Goal: Information Seeking & Learning: Learn about a topic

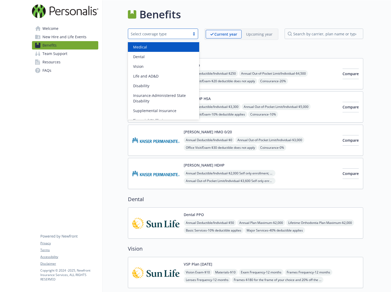
click at [165, 35] on div "Select coverage type" at bounding box center [159, 33] width 57 height 5
click at [148, 48] on div "Medical" at bounding box center [163, 46] width 65 height 5
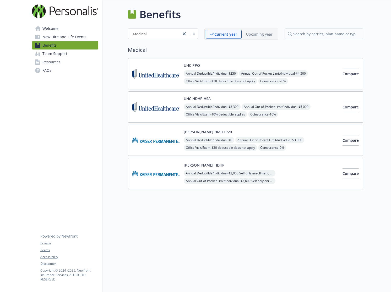
click at [306, 79] on div "Annual Deductible/Individual - $250 Annual Out-of-Pocket Limit/Individual - $4,…" at bounding box center [261, 92] width 154 height 45
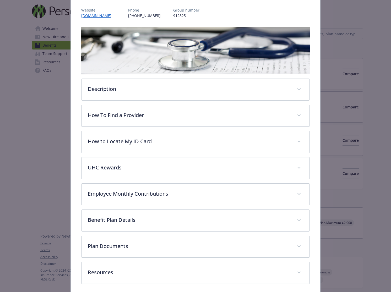
scroll to position [82, 0]
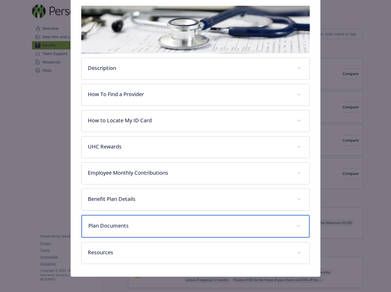
click at [209, 222] on p "Plan Documents" at bounding box center [189, 226] width 202 height 8
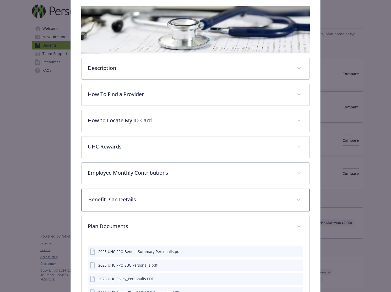
click at [183, 191] on div "Benefit Plan Details" at bounding box center [195, 200] width 228 height 23
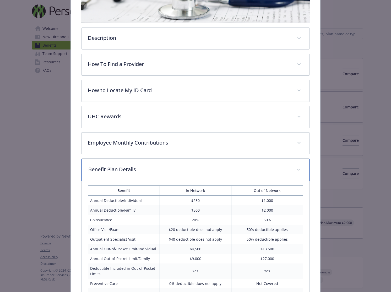
scroll to position [262, 0]
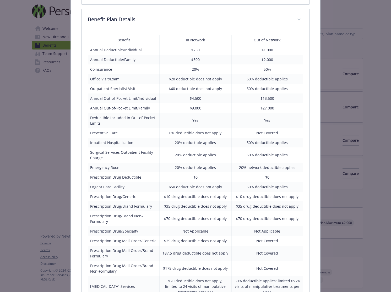
click at [195, 60] on td "$500" at bounding box center [195, 60] width 72 height 10
click at [195, 69] on td "20%" at bounding box center [195, 69] width 72 height 10
click at [180, 80] on td "$20 deductible does not apply" at bounding box center [195, 79] width 72 height 10
click at [179, 89] on td "$40 deductible does not apply" at bounding box center [195, 89] width 72 height 10
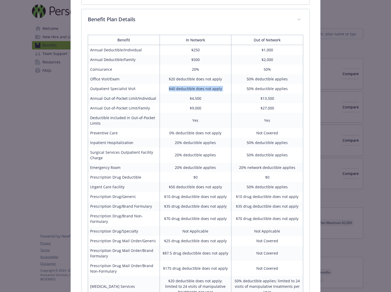
click at [179, 89] on td "$40 deductible does not apply" at bounding box center [195, 89] width 72 height 10
click at [192, 89] on td "$40 deductible does not apply" at bounding box center [195, 89] width 72 height 10
click at [171, 88] on td "$40 deductible does not apply" at bounding box center [195, 89] width 72 height 10
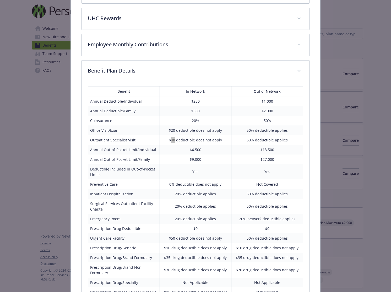
scroll to position [2, 0]
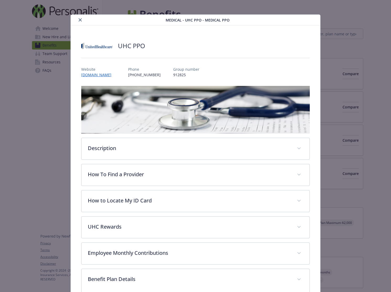
click at [79, 21] on icon "close" at bounding box center [80, 19] width 3 height 3
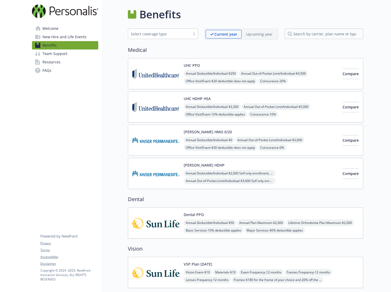
click at [259, 97] on div "UHC HDHP HSA Annual Deductible/Individual - $3,300 Annual Out-of-Pocket Limit/I…" at bounding box center [261, 107] width 154 height 22
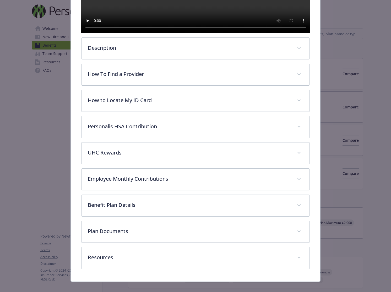
scroll to position [189, 0]
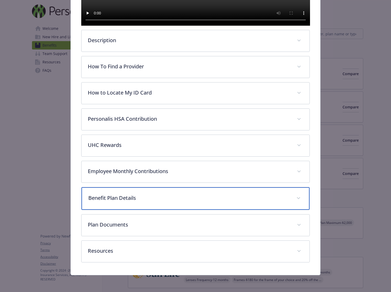
click at [194, 193] on div "Benefit Plan Details" at bounding box center [195, 198] width 228 height 23
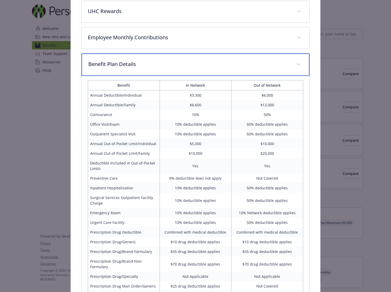
scroll to position [365, 0]
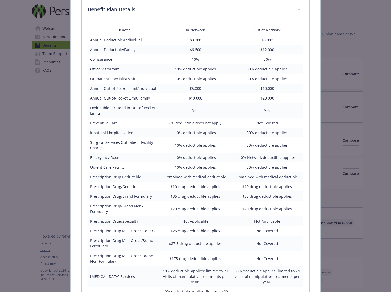
click at [106, 84] on td "Outpatient Specialist Visit" at bounding box center [124, 79] width 72 height 10
click at [202, 84] on td "10% deductible applies" at bounding box center [195, 79] width 72 height 10
click at [178, 84] on td "10% deductible applies" at bounding box center [195, 79] width 72 height 10
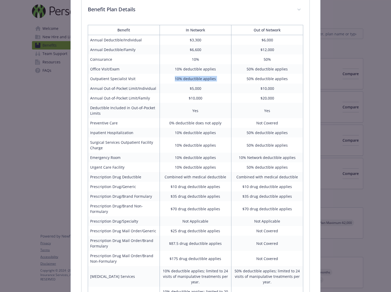
click at [210, 84] on td "10% deductible applies" at bounding box center [195, 79] width 72 height 10
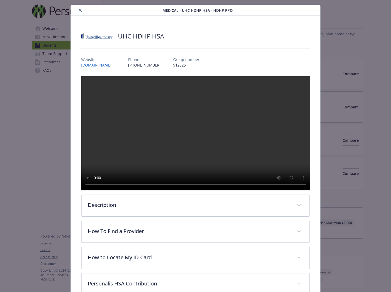
scroll to position [0, 0]
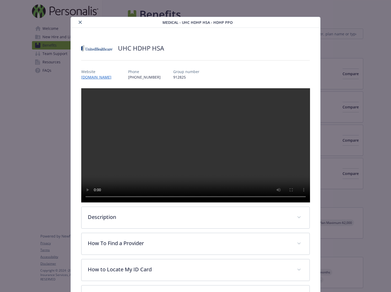
click at [80, 23] on icon "close" at bounding box center [80, 22] width 3 height 3
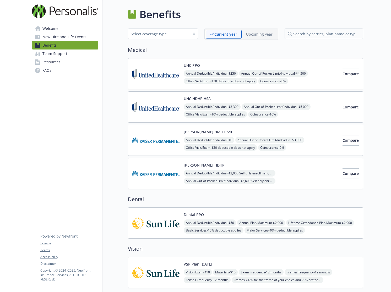
click at [295, 78] on div "Annual Deductible/Individual - $250 Annual Out-of-Pocket Limit/Individual - $4,…" at bounding box center [261, 92] width 154 height 45
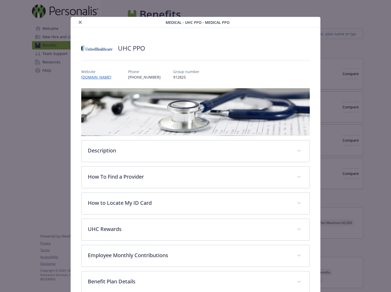
scroll to position [16, 0]
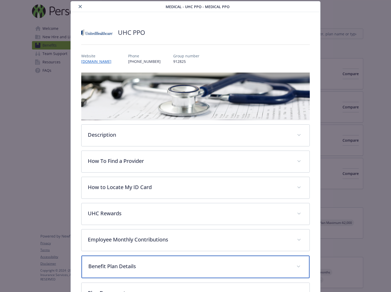
click at [176, 264] on p "Benefit Plan Details" at bounding box center [189, 266] width 202 height 8
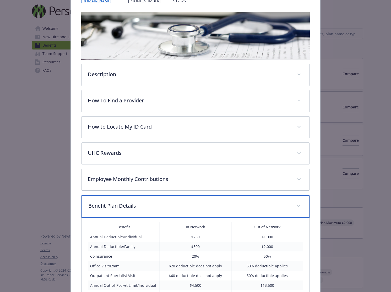
scroll to position [0, 0]
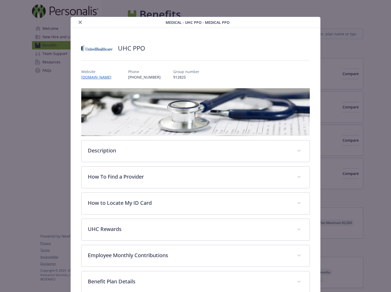
click at [79, 23] on icon "close" at bounding box center [80, 22] width 3 height 3
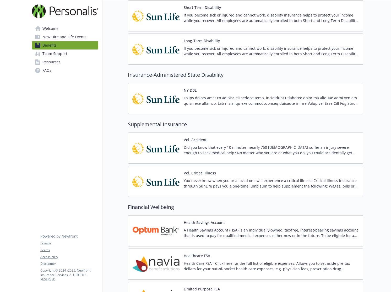
scroll to position [392, 0]
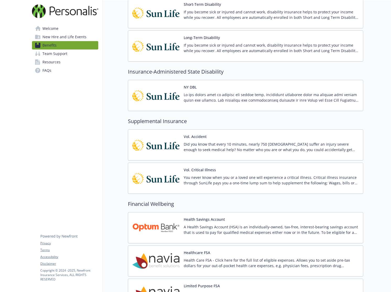
click at [224, 172] on div "Vol. Critical Illness You never know when you or a loved one will experience a …" at bounding box center [271, 178] width 175 height 22
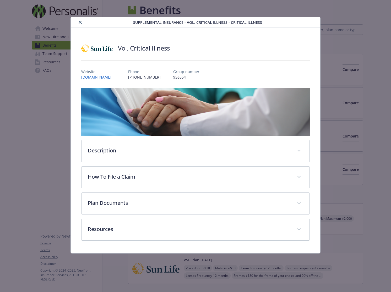
scroll to position [392, 0]
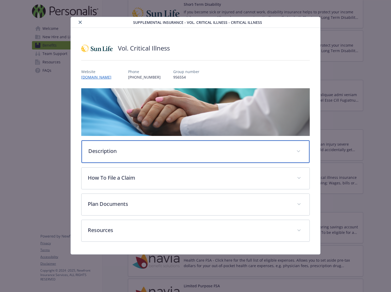
click at [213, 156] on div "Description" at bounding box center [195, 151] width 228 height 23
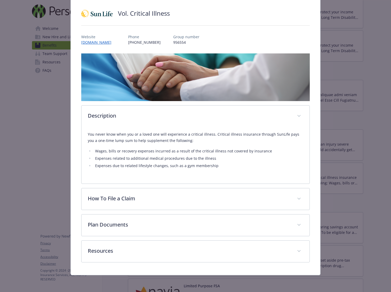
scroll to position [34, 0]
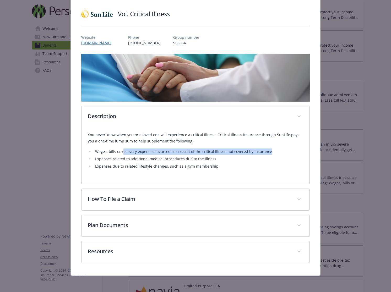
drag, startPoint x: 121, startPoint y: 151, endPoint x: 264, endPoint y: 153, distance: 143.5
click at [264, 153] on li "Wages, bills or recovery expenses incurred as a result of the critical illness …" at bounding box center [198, 151] width 210 height 6
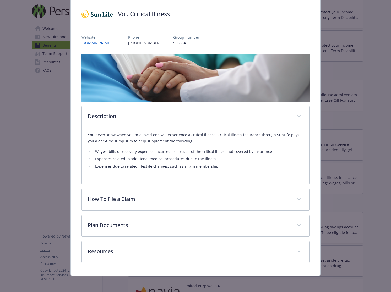
click at [99, 159] on li "Expenses related to additional medical procedures due to the illness" at bounding box center [198, 159] width 210 height 6
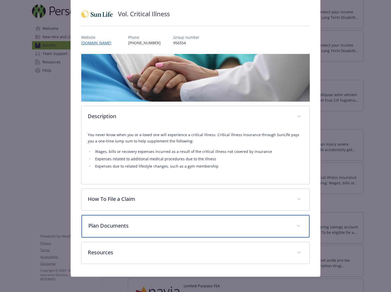
click at [152, 228] on p "Plan Documents" at bounding box center [189, 226] width 202 height 8
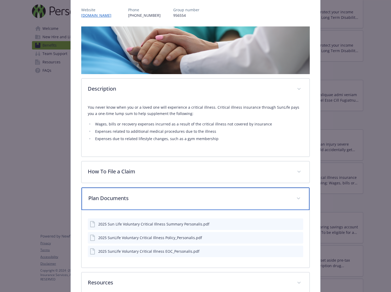
scroll to position [93, 0]
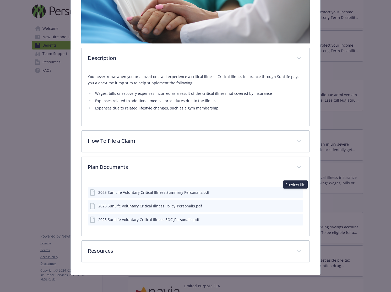
click at [296, 192] on icon "preview file" at bounding box center [298, 192] width 5 height 4
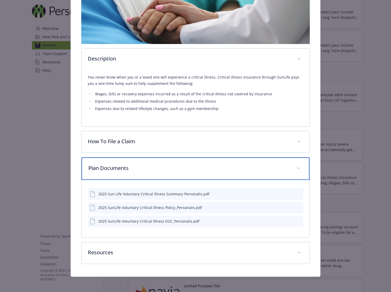
click at [251, 165] on p "Plan Documents" at bounding box center [189, 168] width 202 height 8
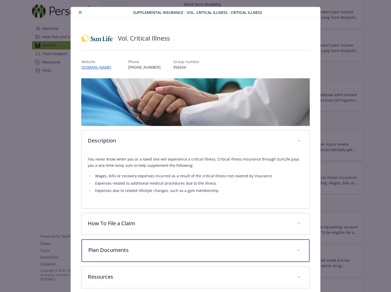
scroll to position [0, 0]
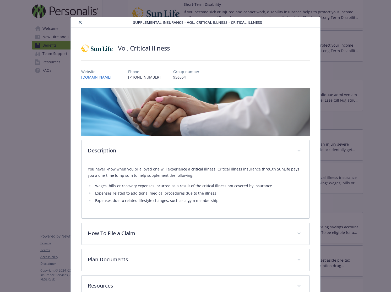
click at [80, 23] on icon "close" at bounding box center [80, 22] width 3 height 3
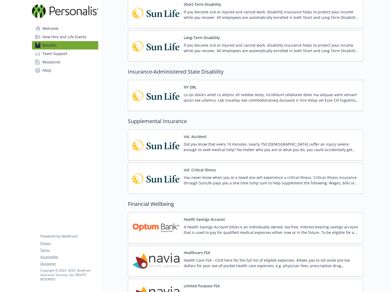
click at [203, 145] on p "Did you know that every 10 minutes, nearly 750 [DEMOGRAPHIC_DATA] suffer an inj…" at bounding box center [271, 146] width 175 height 11
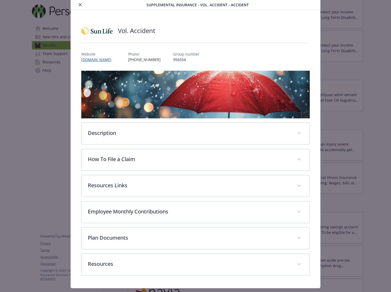
scroll to position [19, 0]
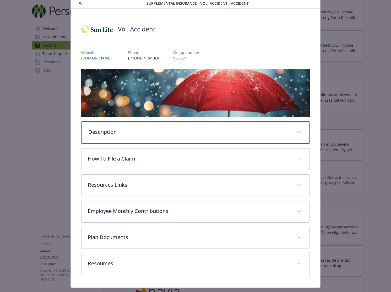
click at [169, 132] on p "Description" at bounding box center [189, 132] width 202 height 8
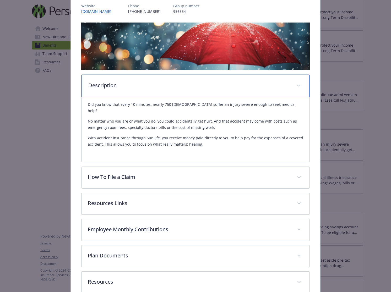
scroll to position [90, 0]
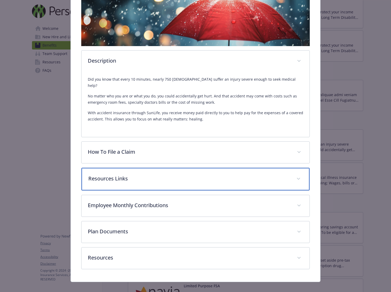
click at [168, 175] on p "Resources Links" at bounding box center [189, 179] width 202 height 8
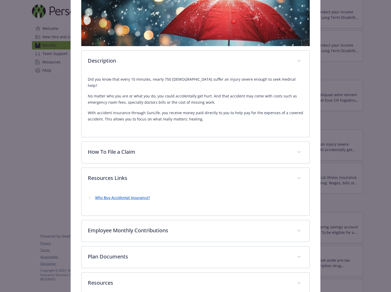
click at [141, 195] on li "Why Buy Accidental Insurance?" at bounding box center [198, 198] width 210 height 6
click at [122, 195] on link "Why Buy Accidental Insurance?" at bounding box center [122, 197] width 55 height 5
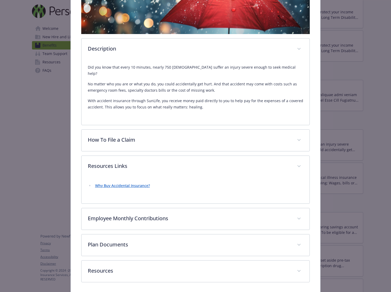
scroll to position [115, 0]
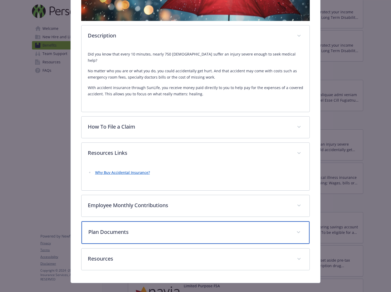
click at [145, 228] on p "Plan Documents" at bounding box center [189, 232] width 202 height 8
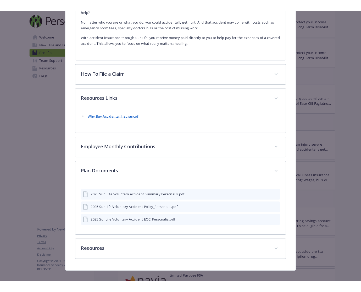
scroll to position [173, 0]
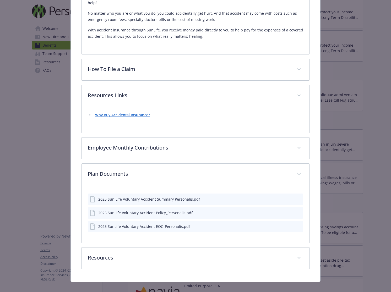
click at [296, 197] on icon "preview file" at bounding box center [298, 199] width 5 height 4
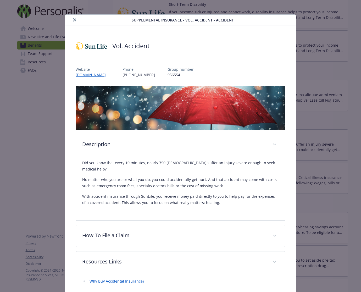
scroll to position [0, 0]
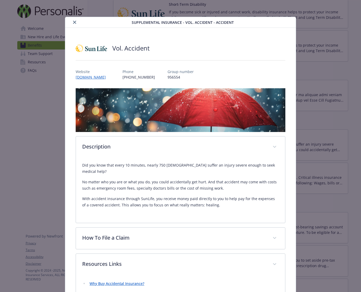
click at [74, 23] on icon "close" at bounding box center [74, 22] width 3 height 3
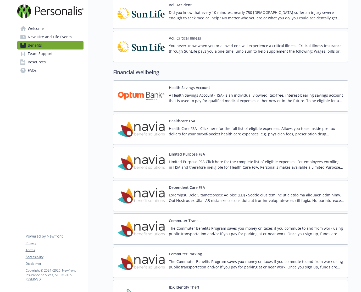
scroll to position [528, 0]
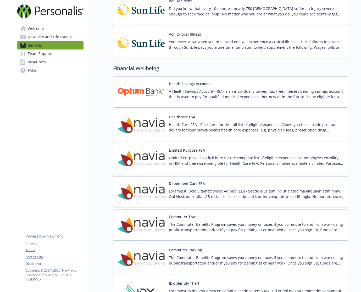
click at [193, 88] on p "A Health Savings Account (HSA) is an individually-owned, tax-free, interest-bea…" at bounding box center [256, 93] width 175 height 11
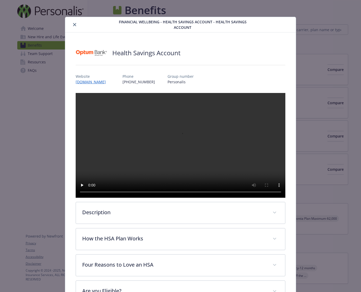
scroll to position [528, 0]
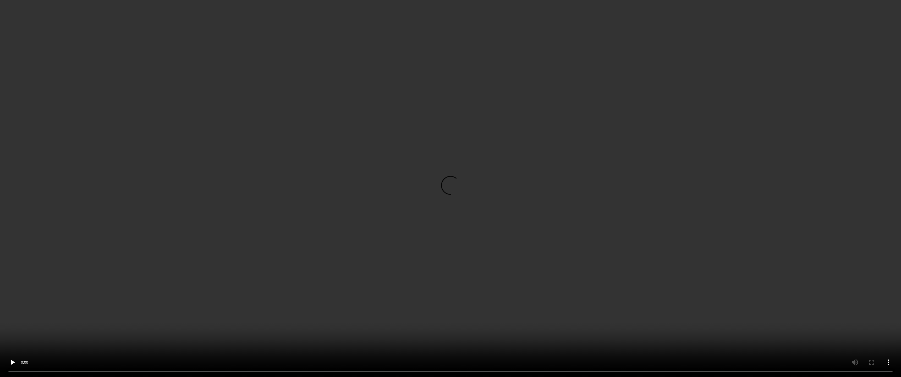
click at [390, 269] on video "details for plan Financial Wellbeing - Health Savings Account - Health Savings …" at bounding box center [450, 188] width 901 height 377
click at [390, 290] on video "details for plan Financial Wellbeing - Health Savings Account - Health Savings …" at bounding box center [450, 188] width 901 height 377
click at [390, 292] on video "details for plan Financial Wellbeing - Health Savings Account - Health Savings …" at bounding box center [450, 188] width 901 height 377
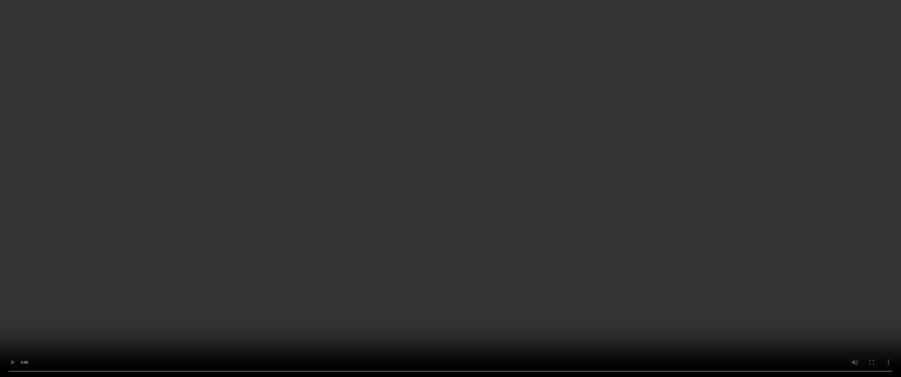
click at [390, 292] on video "details for plan Financial Wellbeing - Health Savings Account - Health Savings …" at bounding box center [450, 188] width 901 height 377
click at [390, 160] on video "details for plan Financial Wellbeing - Health Savings Account - Health Savings …" at bounding box center [450, 188] width 901 height 377
click at [390, 232] on video "details for plan Financial Wellbeing - Health Savings Account - Health Savings …" at bounding box center [450, 188] width 901 height 377
click at [390, 207] on video "details for plan Financial Wellbeing - Health Savings Account - Health Savings …" at bounding box center [450, 188] width 901 height 377
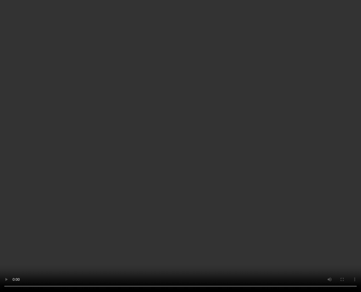
scroll to position [41, 0]
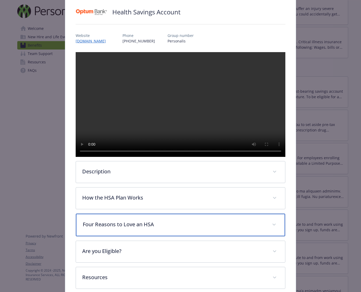
click at [180, 236] on div "Four Reasons to Love an HSA" at bounding box center [180, 225] width 209 height 23
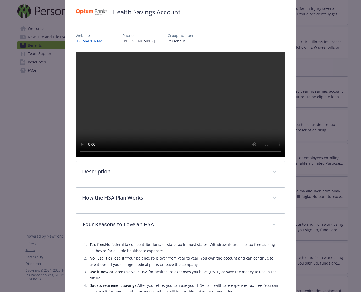
scroll to position [145, 0]
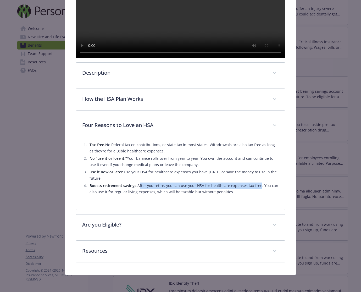
drag, startPoint x: 137, startPoint y: 193, endPoint x: 256, endPoint y: 190, distance: 118.6
click at [256, 190] on li "Boosts retirement savings. After you retire, you can use your HSA for healthcar…" at bounding box center [183, 188] width 191 height 13
click at [134, 195] on li "Boosts retirement savings. After you retire, you can use your HSA for healthcar…" at bounding box center [183, 188] width 191 height 13
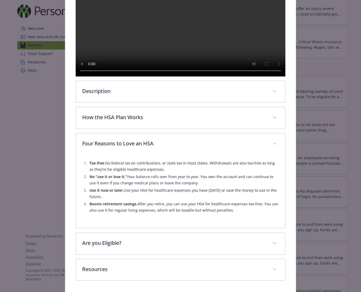
scroll to position [123, 0]
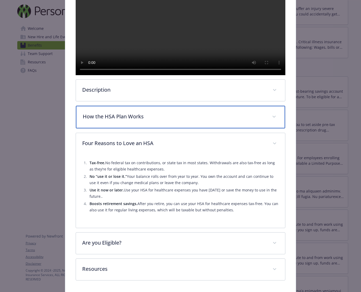
click at [164, 120] on p "How the HSA Plan Works" at bounding box center [174, 117] width 183 height 8
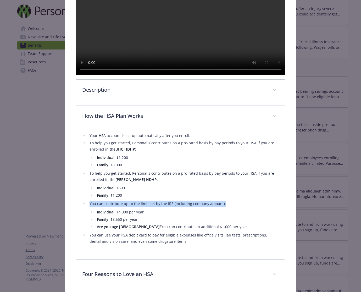
drag, startPoint x: 91, startPoint y: 218, endPoint x: 220, endPoint y: 217, distance: 128.8
click at [220, 217] on li "You can contribute up to the limit set by the IRS (including company amount). I…" at bounding box center [183, 215] width 191 height 29
click at [115, 223] on li "Family : $8,550 per year" at bounding box center [187, 219] width 184 height 6
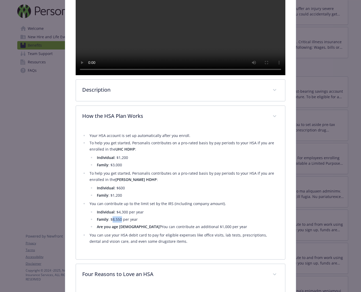
click at [115, 223] on li "Family : $8,550 per year" at bounding box center [187, 219] width 184 height 6
click at [137, 223] on li "Family : $8,550 per year" at bounding box center [187, 219] width 184 height 6
click at [115, 223] on li "Family : $8,550 per year" at bounding box center [187, 219] width 184 height 6
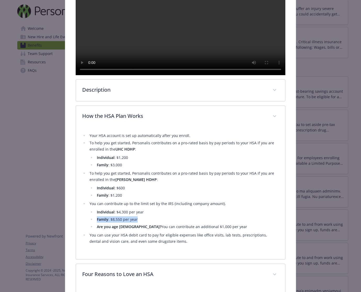
click at [115, 223] on li "Family : $8,550 per year" at bounding box center [187, 219] width 184 height 6
click at [137, 223] on li "Family : $8,550 per year" at bounding box center [187, 219] width 184 height 6
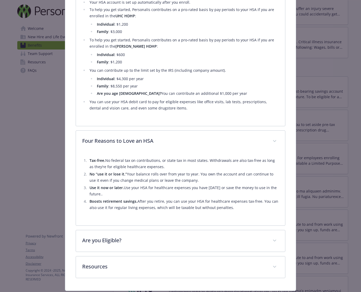
scroll to position [276, 0]
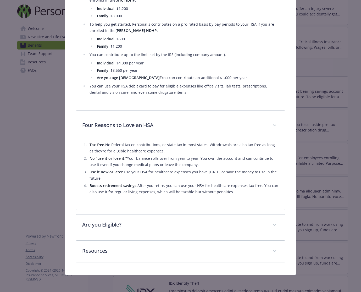
click at [159, 154] on li "Tax-free. No federal tax on contributions, or state tax in most states. Withdra…" at bounding box center [183, 148] width 191 height 13
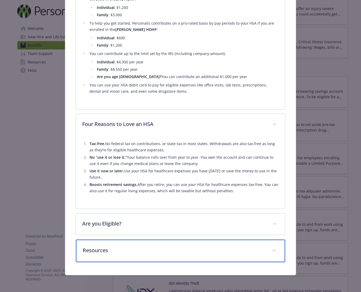
click at [163, 247] on p "Resources" at bounding box center [174, 250] width 183 height 8
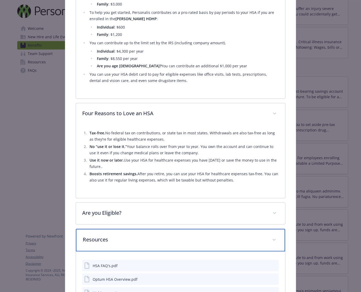
scroll to position [356, 0]
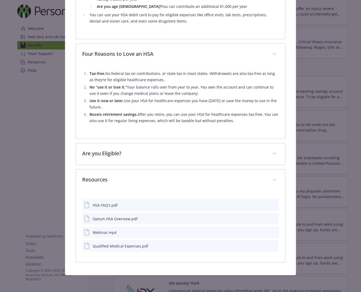
click at [272, 204] on icon "preview file" at bounding box center [274, 205] width 5 height 4
click at [272, 231] on icon "preview file" at bounding box center [274, 232] width 5 height 4
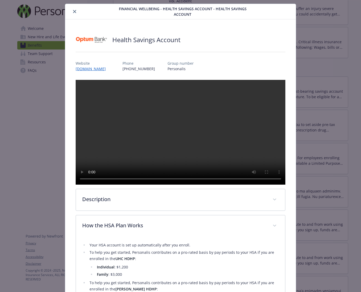
scroll to position [0, 0]
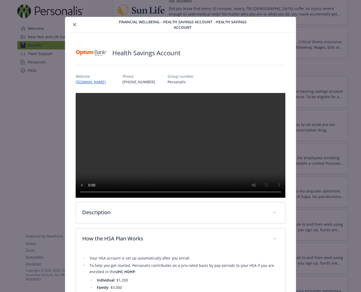
click at [74, 24] on icon "close" at bounding box center [74, 24] width 3 height 3
